Goal: Task Accomplishment & Management: Complete application form

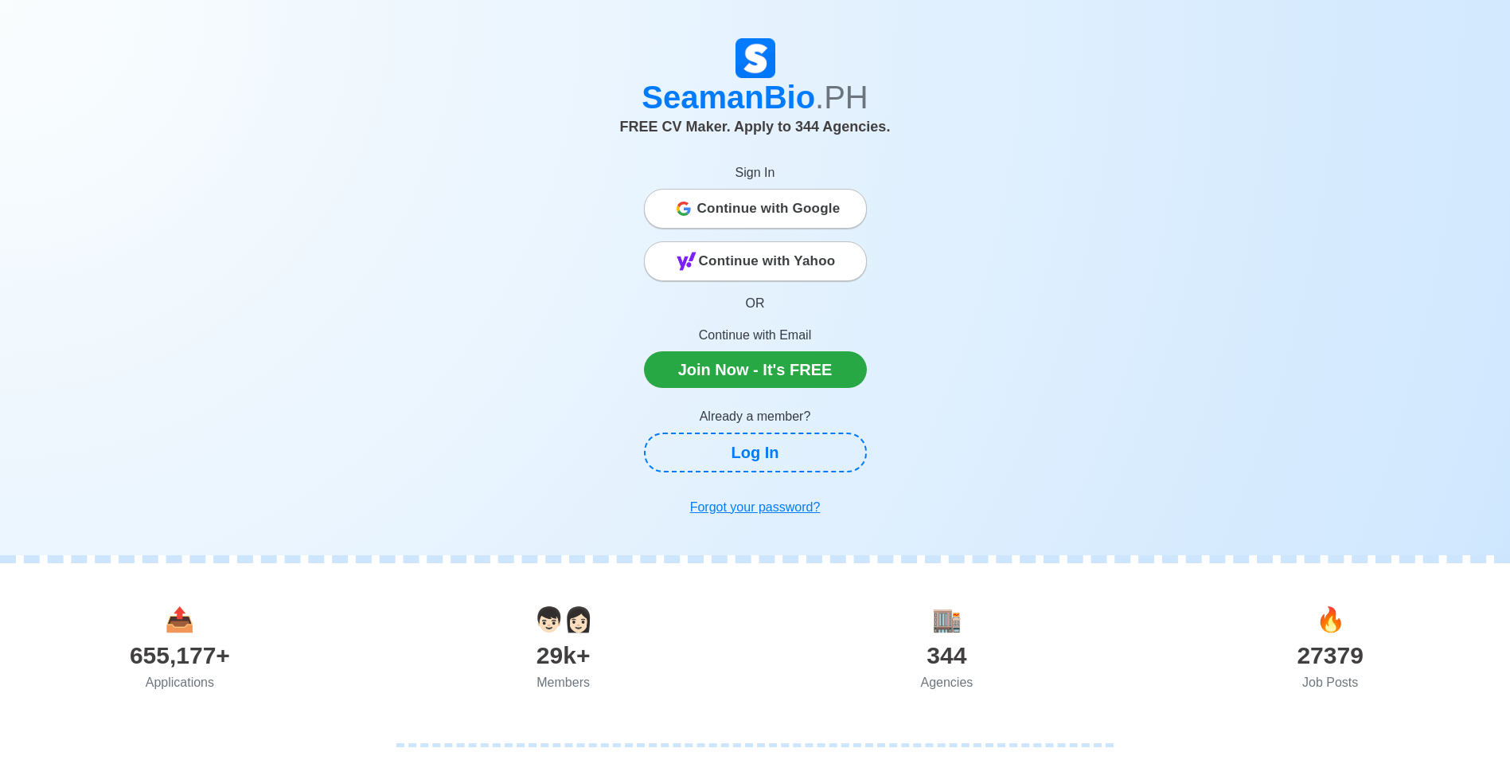
click at [807, 209] on span "Continue with Google" at bounding box center [768, 209] width 143 height 32
